Goal: Find specific page/section: Find specific page/section

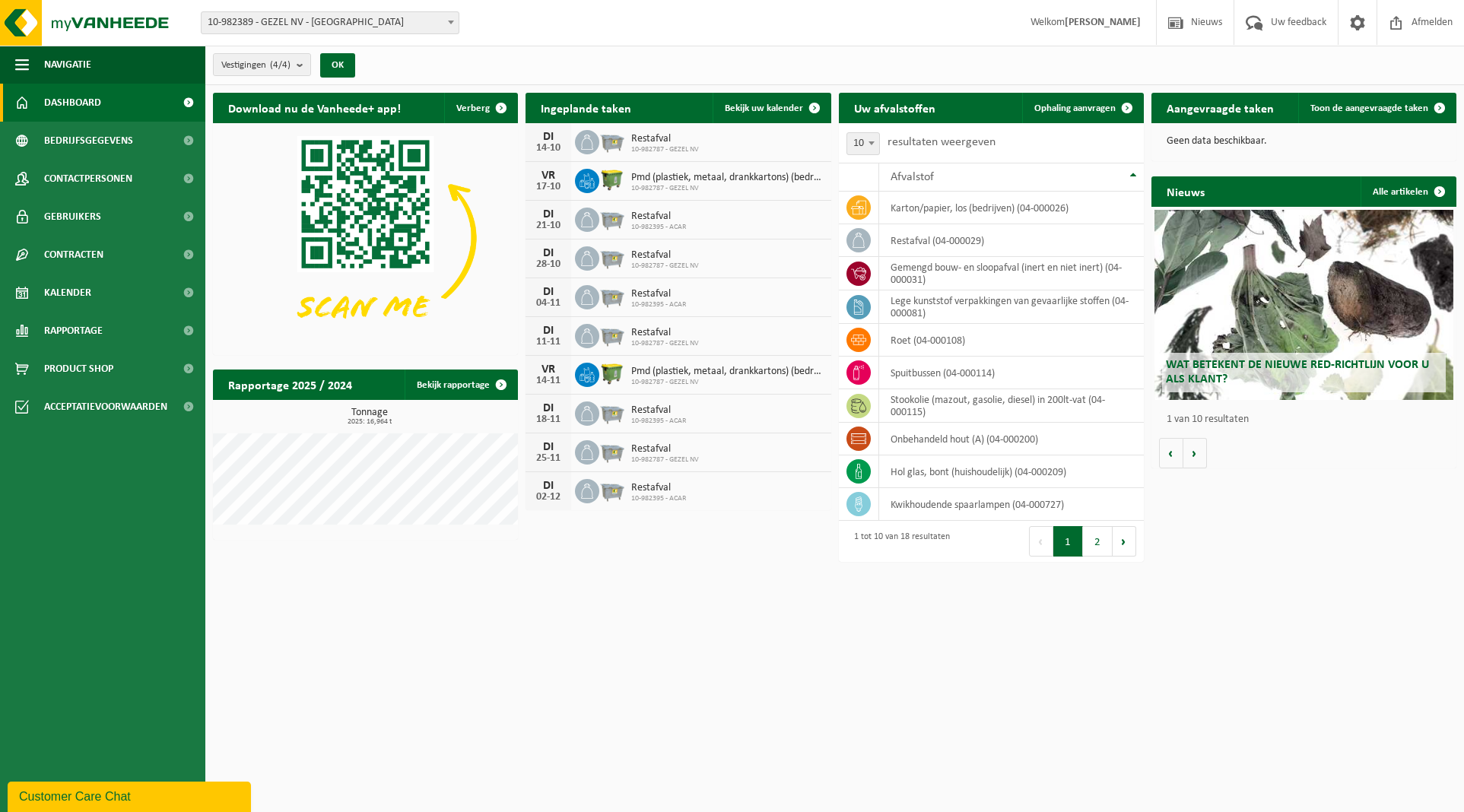
click at [322, 20] on span "10-982389 - GEZEL NV - [GEOGRAPHIC_DATA]" at bounding box center [330, 22] width 257 height 21
click at [297, 27] on span "10-982389 - GEZEL NV - [GEOGRAPHIC_DATA]" at bounding box center [330, 22] width 257 height 21
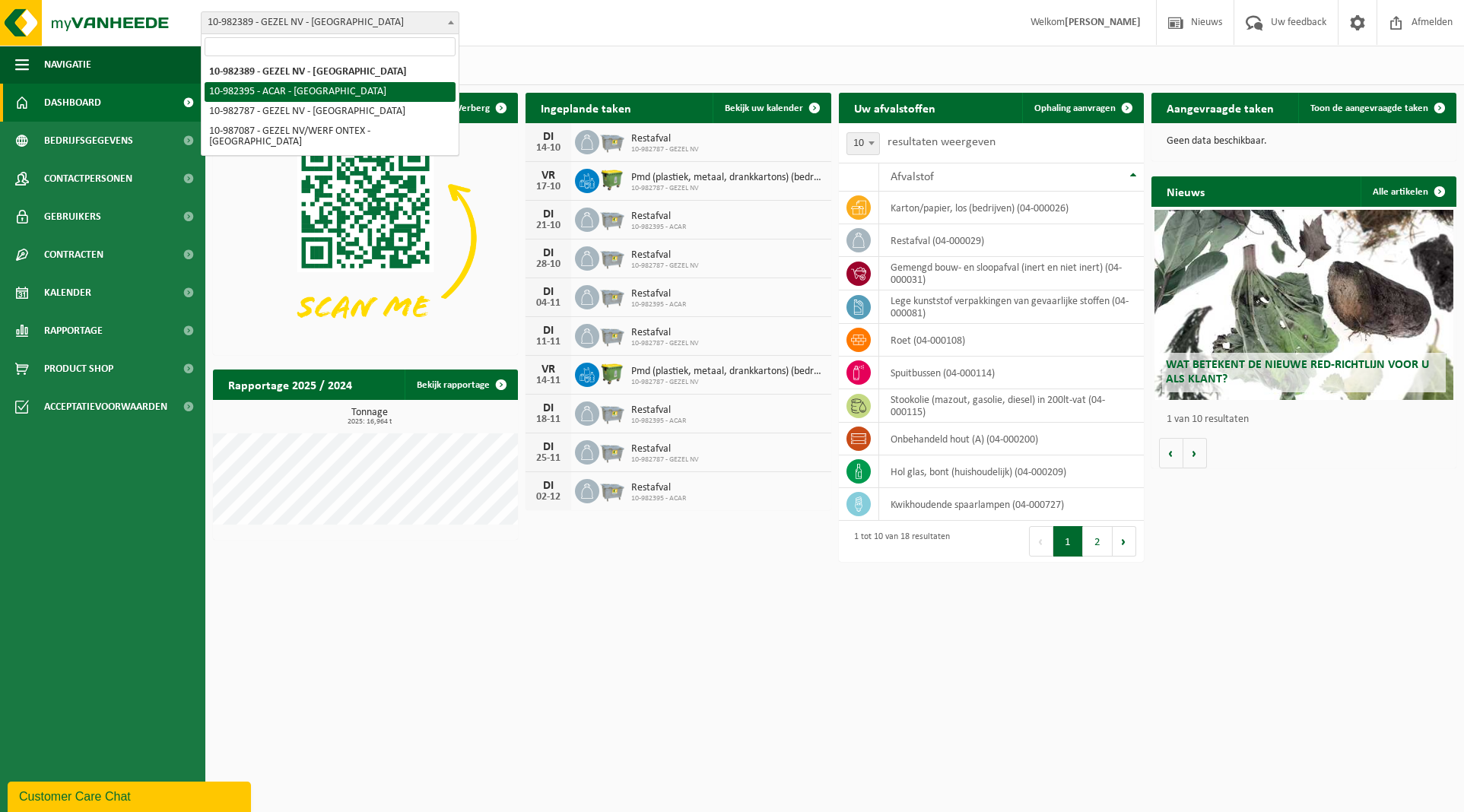
select select "162558"
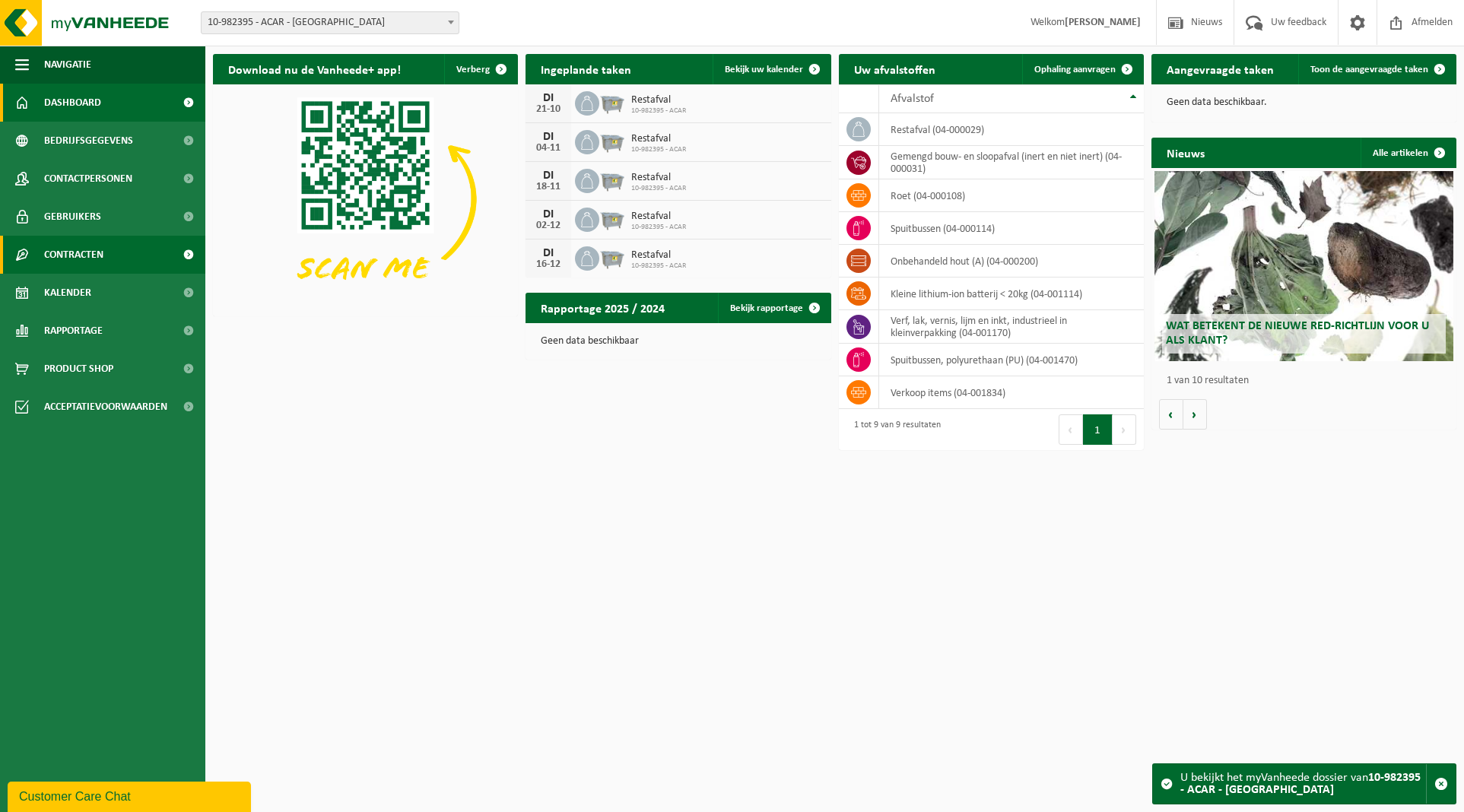
click at [99, 265] on span "Contracten" at bounding box center [74, 254] width 60 height 38
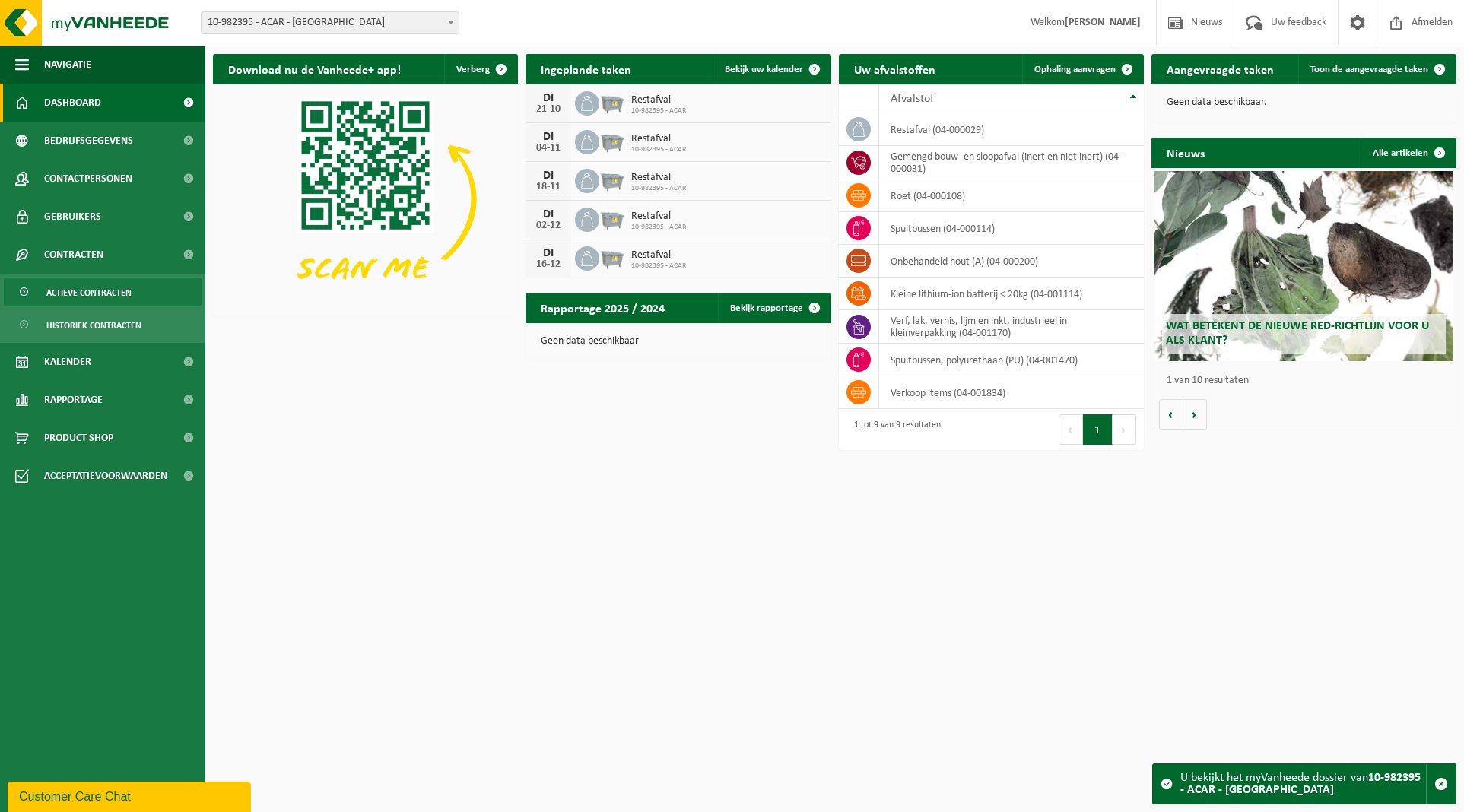
click at [100, 288] on span "Actieve contracten" at bounding box center [89, 292] width 85 height 29
